Goal: Information Seeking & Learning: Learn about a topic

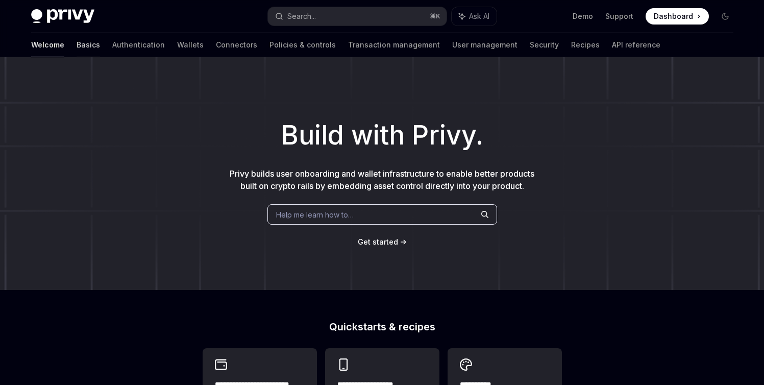
click at [77, 43] on link "Basics" at bounding box center [88, 45] width 23 height 25
type textarea "*"
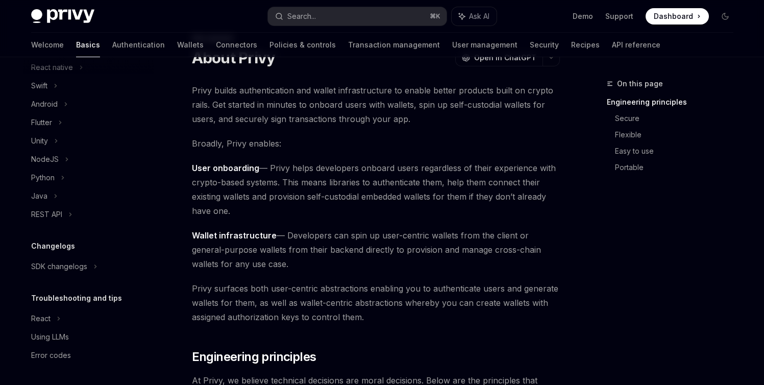
scroll to position [46, 0]
click at [61, 267] on div "SDK changelogs" at bounding box center [59, 266] width 56 height 12
click at [59, 291] on div "React" at bounding box center [92, 285] width 110 height 12
click at [62, 285] on div "React" at bounding box center [92, 285] width 110 height 12
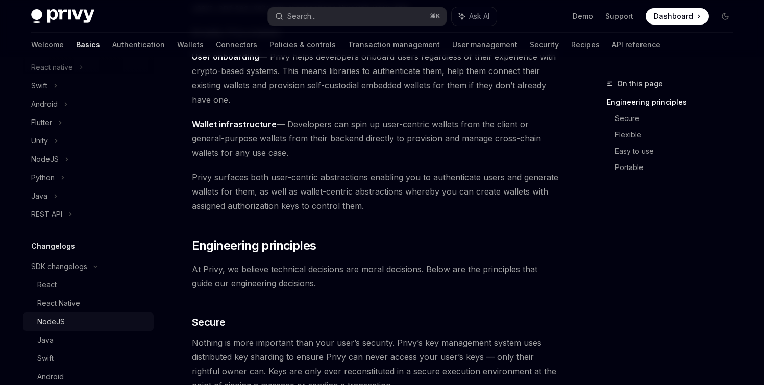
scroll to position [160, 0]
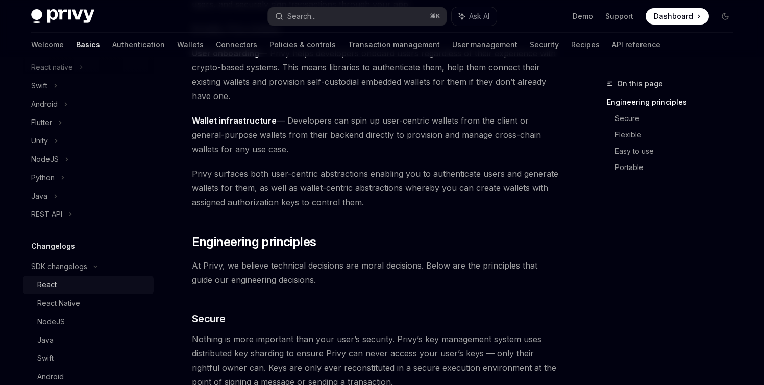
click at [45, 281] on div "React" at bounding box center [46, 285] width 19 height 12
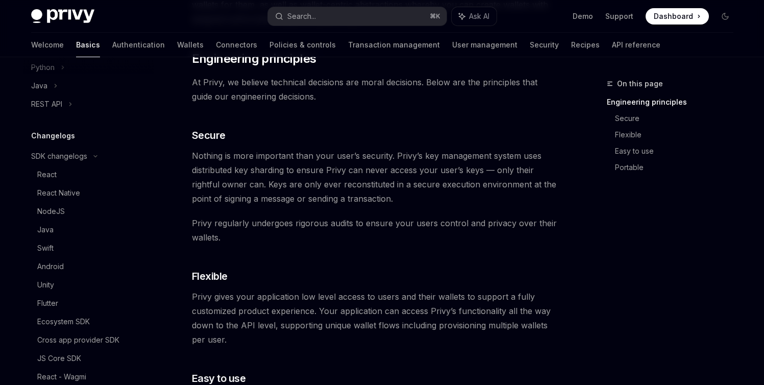
scroll to position [358, 0]
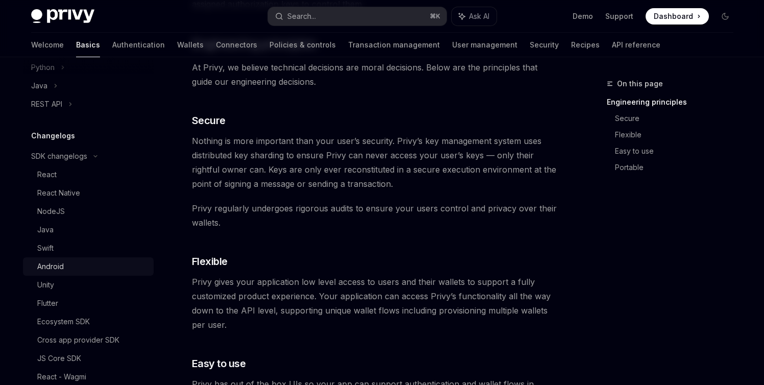
click at [53, 267] on div "Android" at bounding box center [50, 266] width 27 height 12
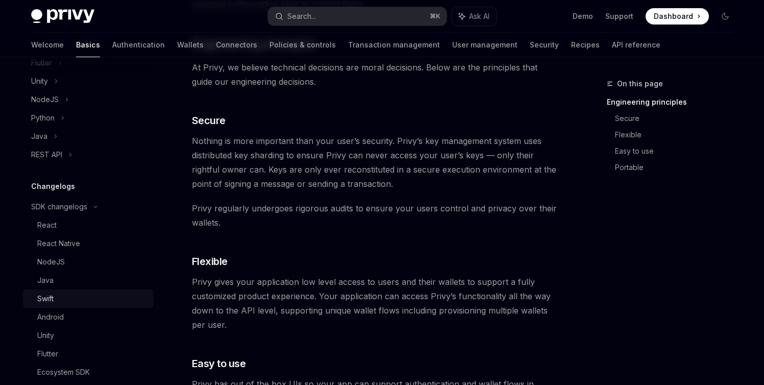
scroll to position [89, 0]
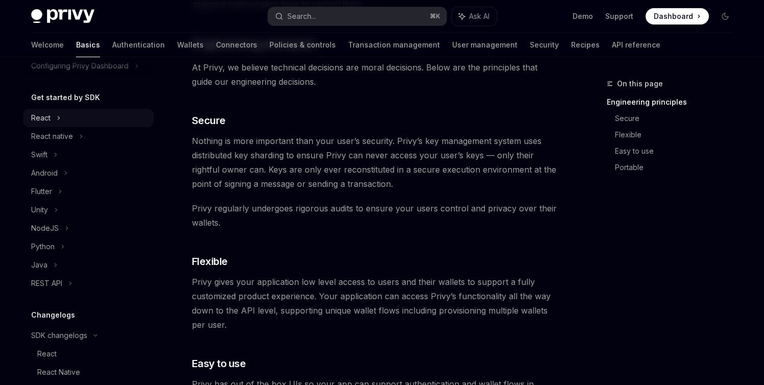
click at [52, 117] on div "React" at bounding box center [88, 118] width 131 height 18
click at [55, 117] on icon at bounding box center [59, 118] width 12 height 4
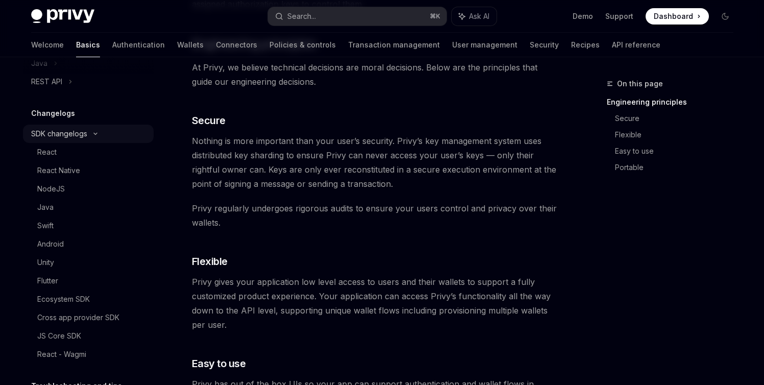
click at [63, 132] on div "SDK changelogs" at bounding box center [59, 134] width 56 height 12
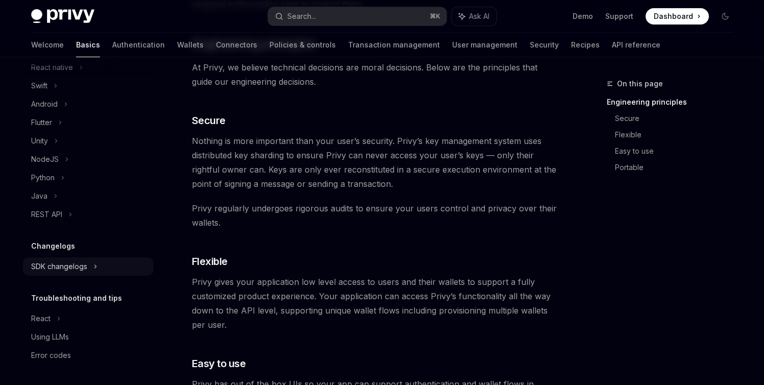
scroll to position [158, 0]
click at [46, 267] on div "SDK changelogs" at bounding box center [59, 266] width 56 height 12
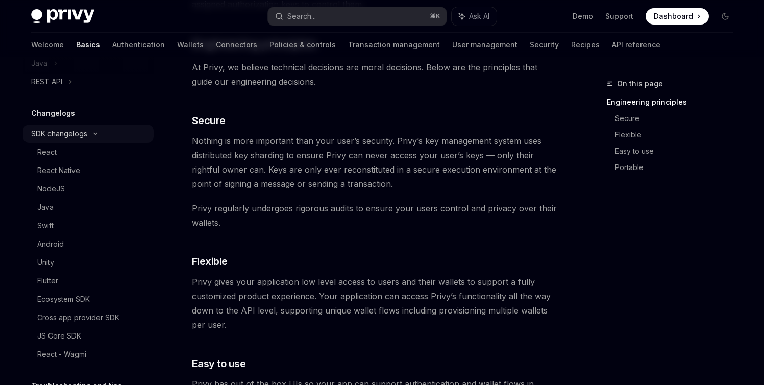
click at [46, 267] on div "Unity" at bounding box center [45, 262] width 17 height 12
click at [58, 156] on div "React" at bounding box center [92, 152] width 110 height 12
